Goal: Information Seeking & Learning: Find specific fact

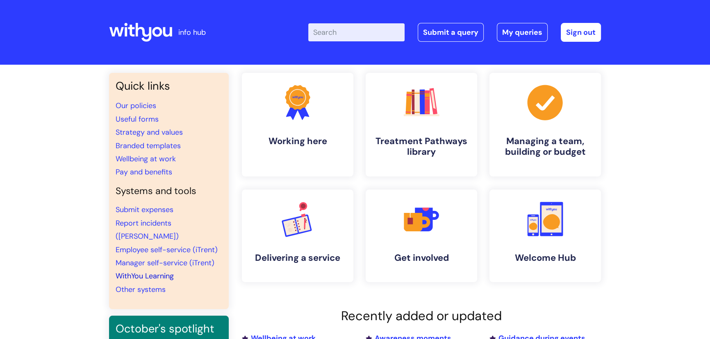
click at [160, 271] on link "WithYou Learning" at bounding box center [145, 276] width 58 height 10
click at [346, 33] on input "Enter your search term here..." at bounding box center [356, 32] width 96 height 18
type input "limbic"
click button "Search" at bounding box center [0, 0] width 0 height 0
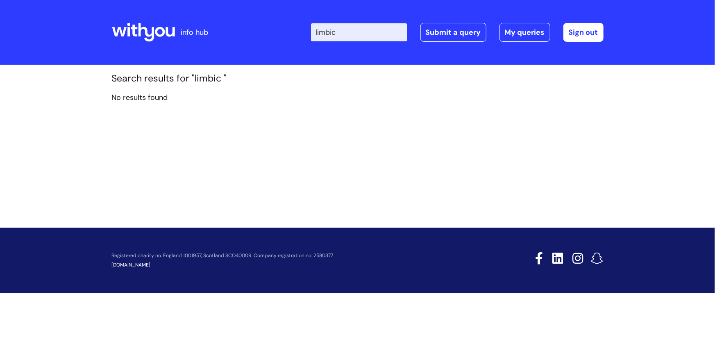
click at [368, 39] on input "limbic" at bounding box center [359, 32] width 96 height 18
type input "l"
